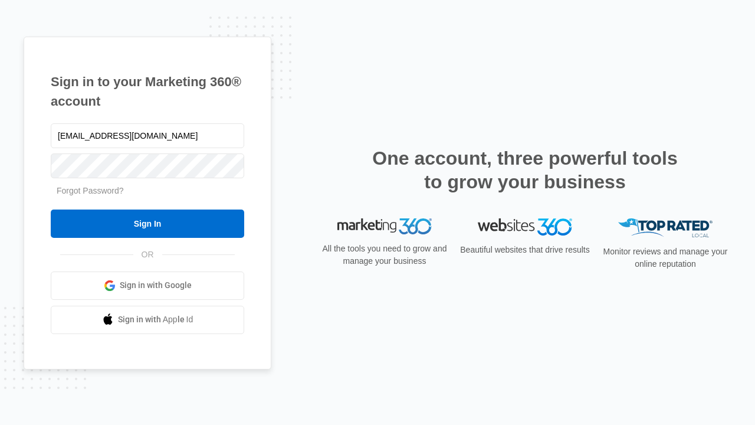
type input "dankie614@gmail.com"
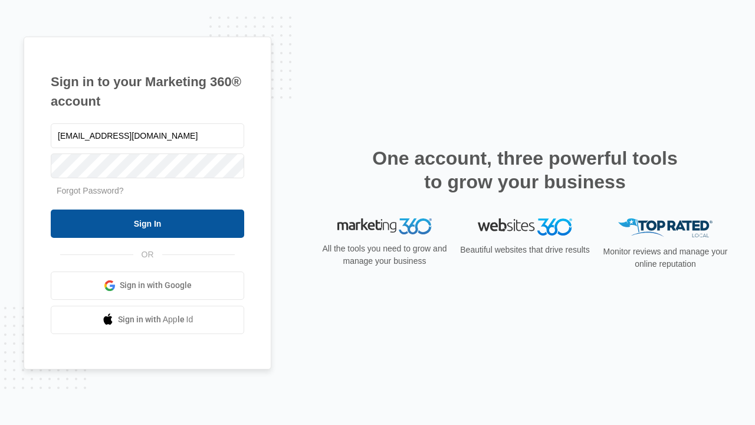
click at [148, 223] on input "Sign In" at bounding box center [148, 224] width 194 height 28
